Goal: Check status: Check status

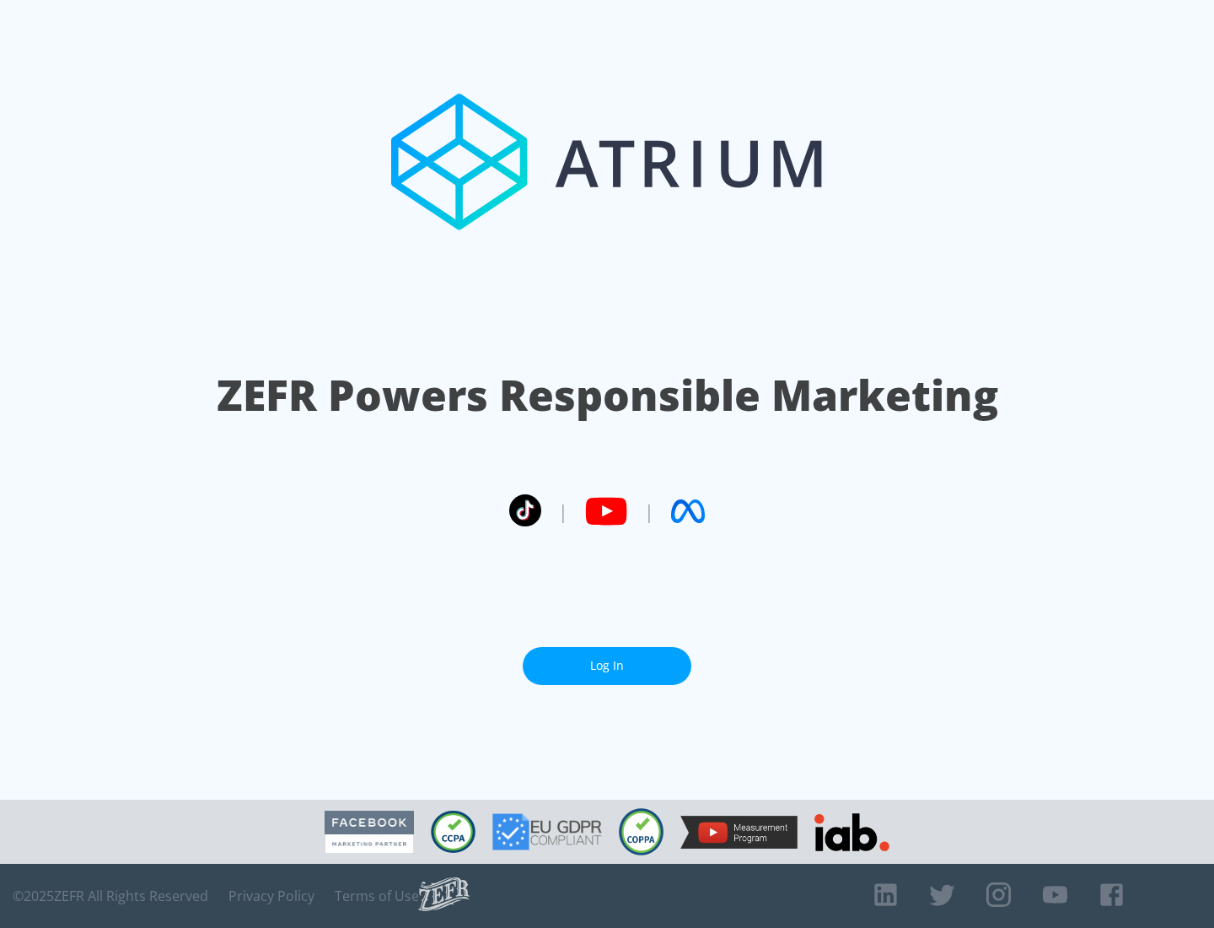
click at [607, 659] on link "Log In" at bounding box center [607, 666] width 169 height 38
